Goal: Task Accomplishment & Management: Manage account settings

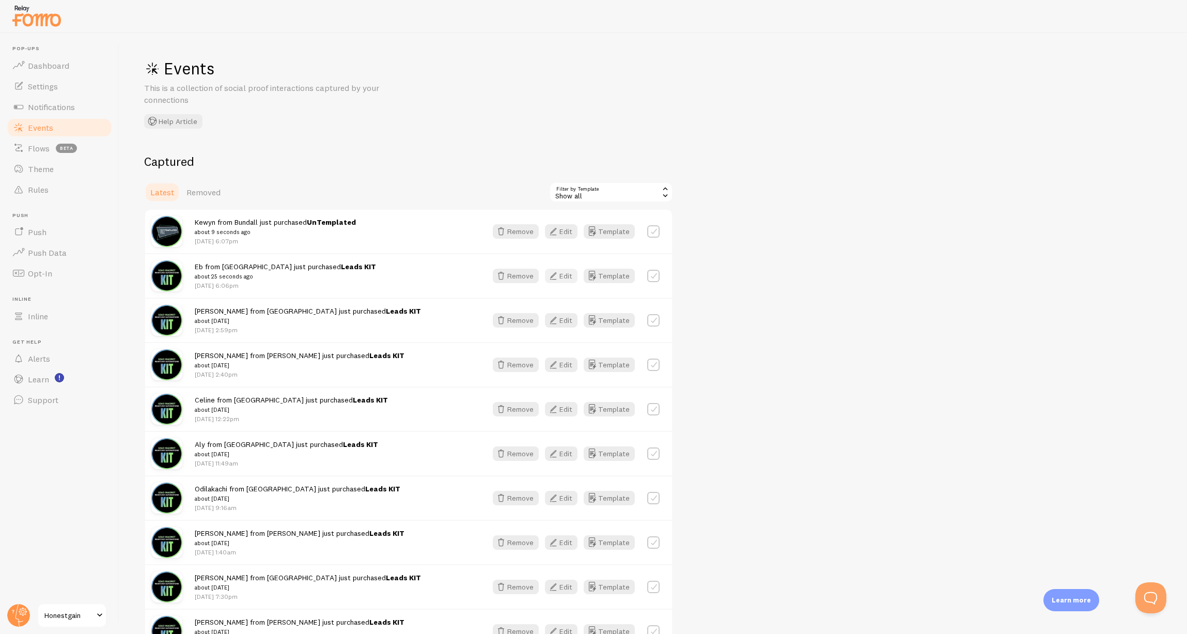
click at [555, 277] on icon "button" at bounding box center [553, 276] width 12 height 12
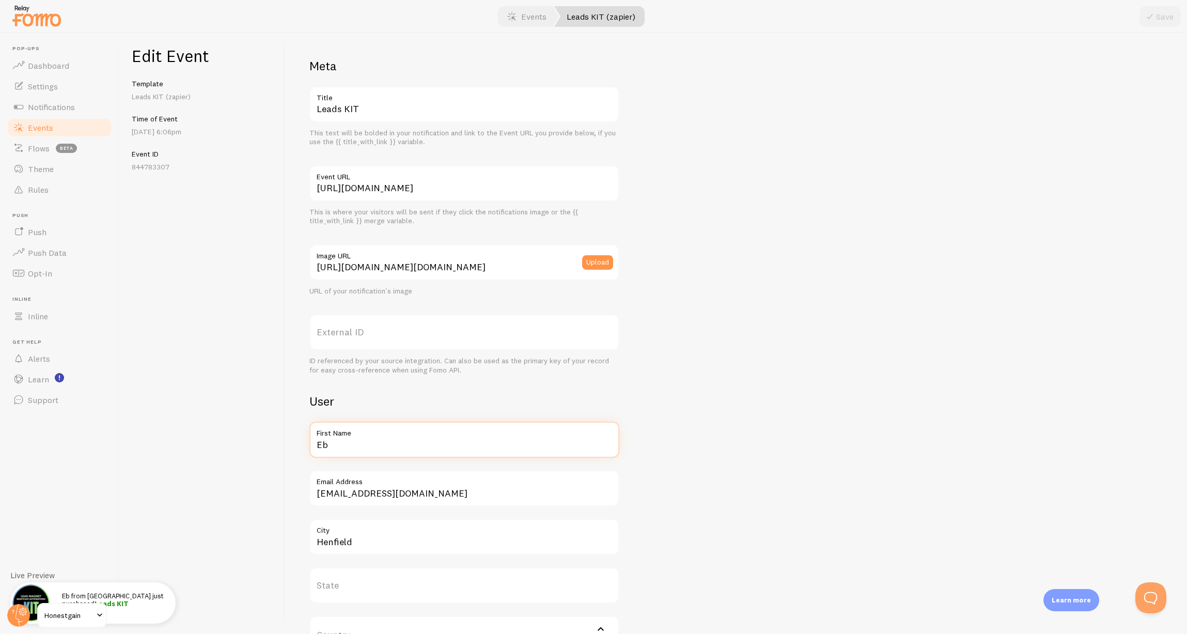
click at [341, 451] on input "Eb" at bounding box center [464, 439] width 310 height 36
type input "Julia"
type input "Auburn"
click at [1138, 21] on div at bounding box center [593, 16] width 1187 height 33
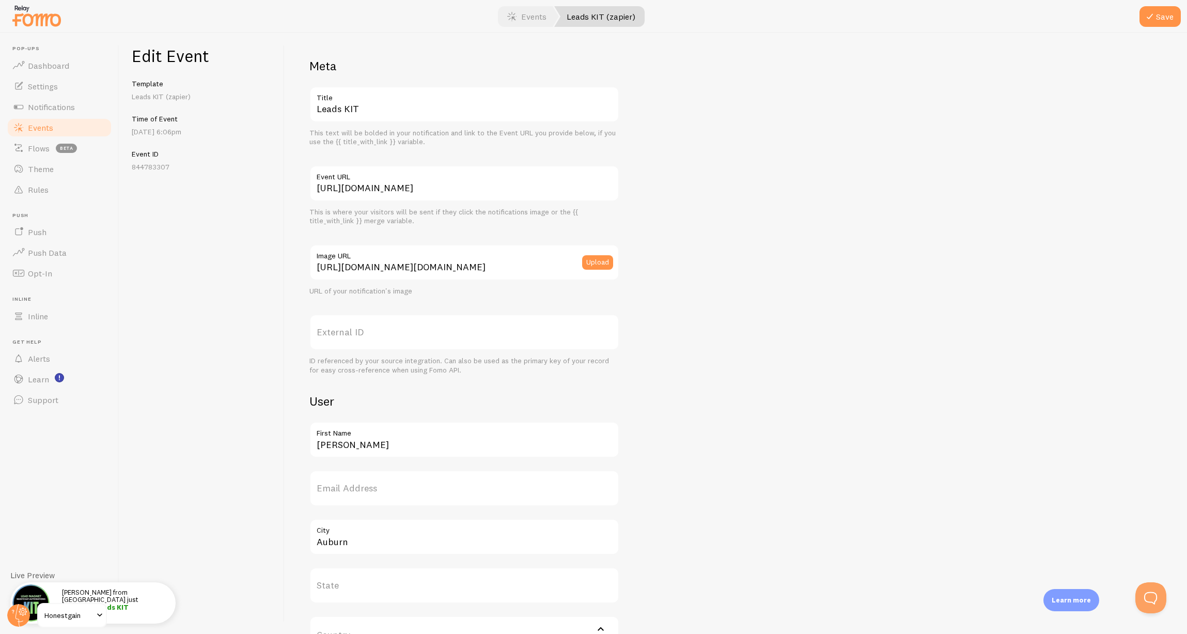
click at [1175, 18] on button "Save" at bounding box center [1159, 16] width 41 height 21
click at [65, 125] on link "Events" at bounding box center [59, 127] width 106 height 21
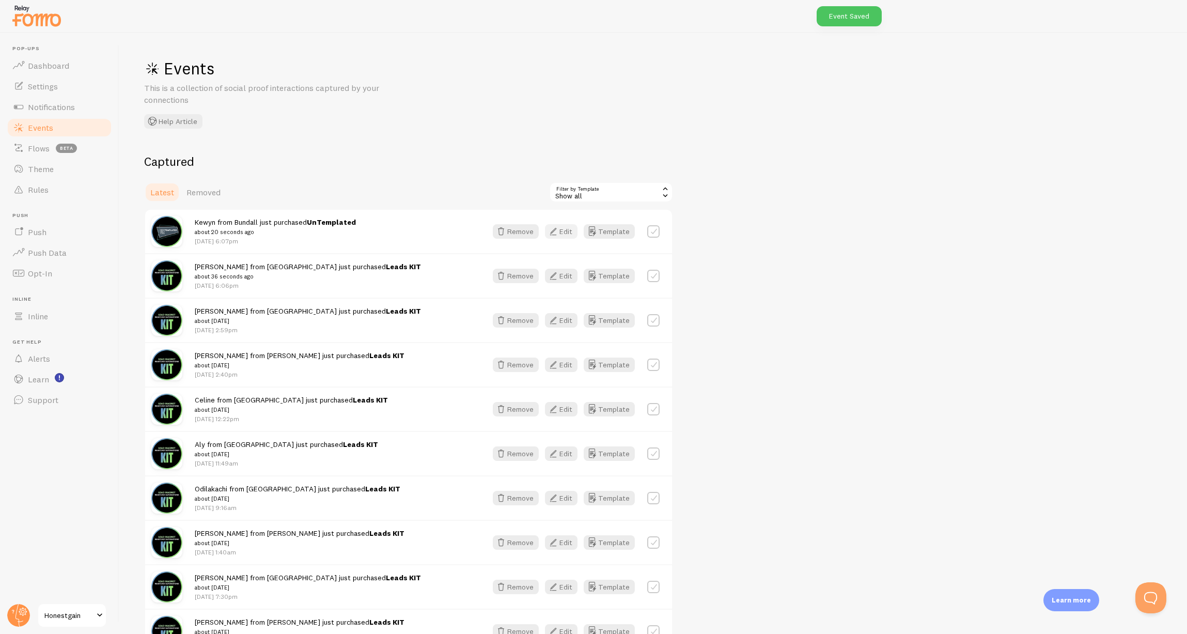
click at [567, 233] on button "Edit" at bounding box center [561, 231] width 33 height 14
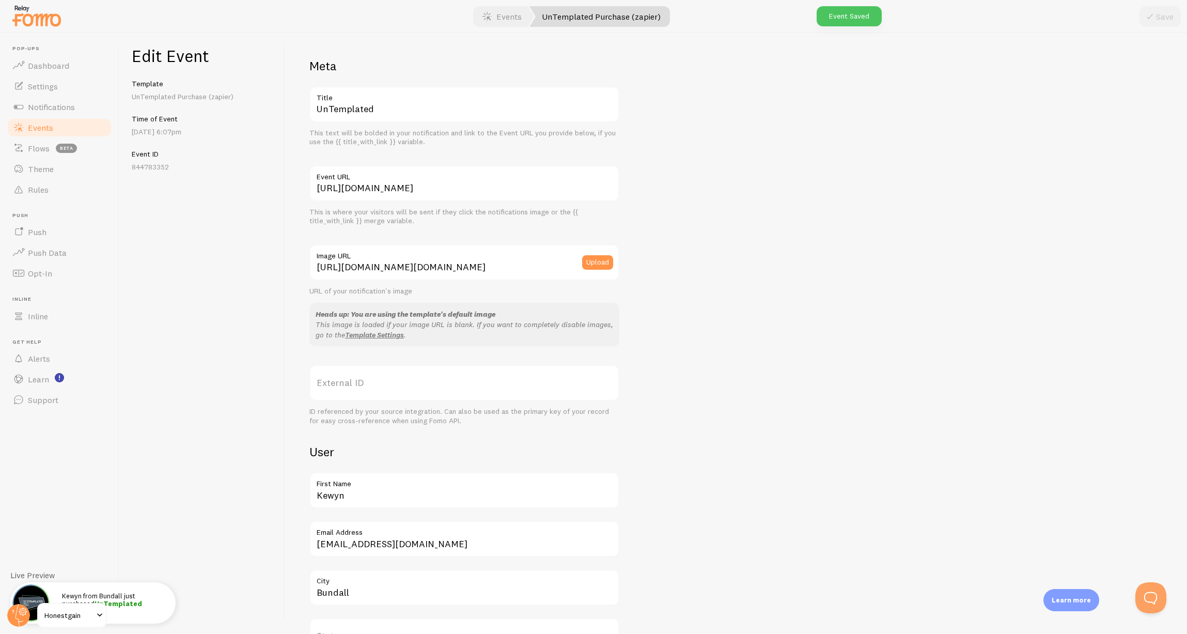
click at [355, 486] on label "First Name" at bounding box center [464, 481] width 310 height 18
click at [355, 486] on input "Kewyn" at bounding box center [464, 490] width 310 height 36
click at [352, 496] on input "Kewyn" at bounding box center [464, 490] width 310 height 36
type input "Julia"
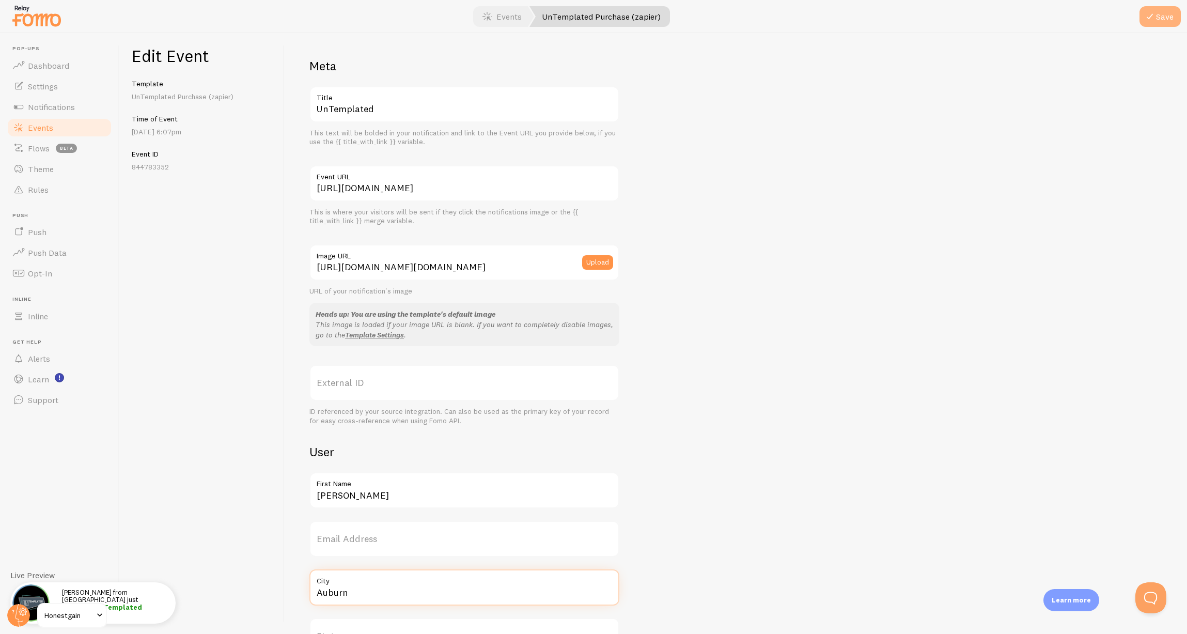
type input "Auburn"
click at [1154, 13] on icon "submit" at bounding box center [1149, 16] width 12 height 12
click at [44, 128] on span "Events" at bounding box center [40, 127] width 25 height 10
